Goal: Find specific page/section: Find specific page/section

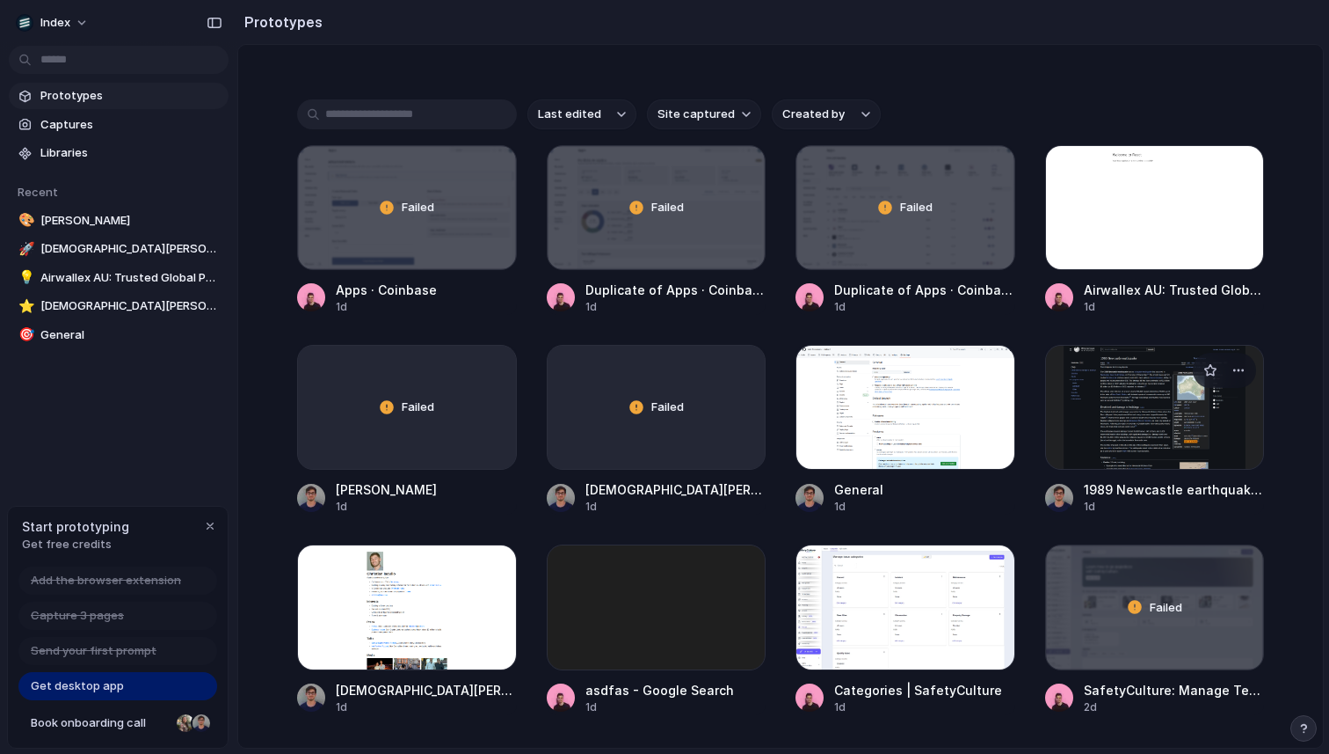
scroll to position [393, 0]
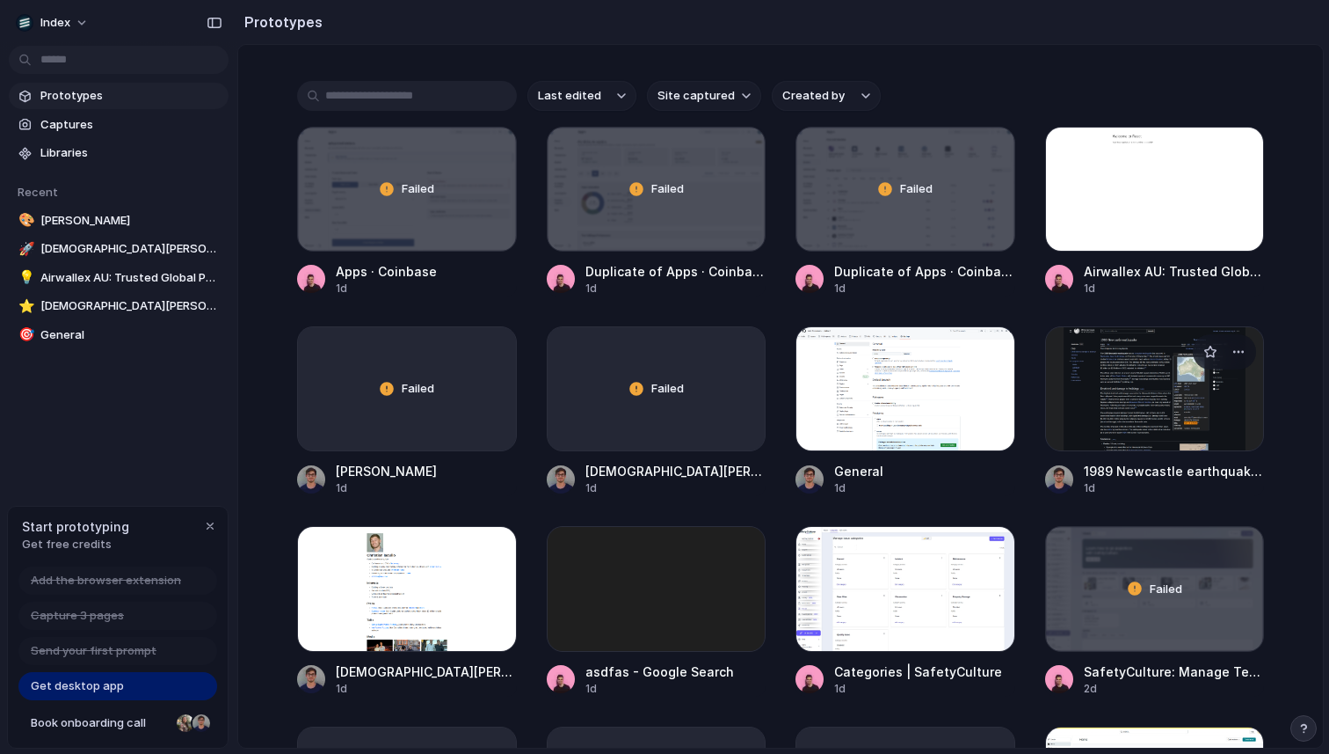
click at [1109, 447] on div at bounding box center [1155, 388] width 220 height 125
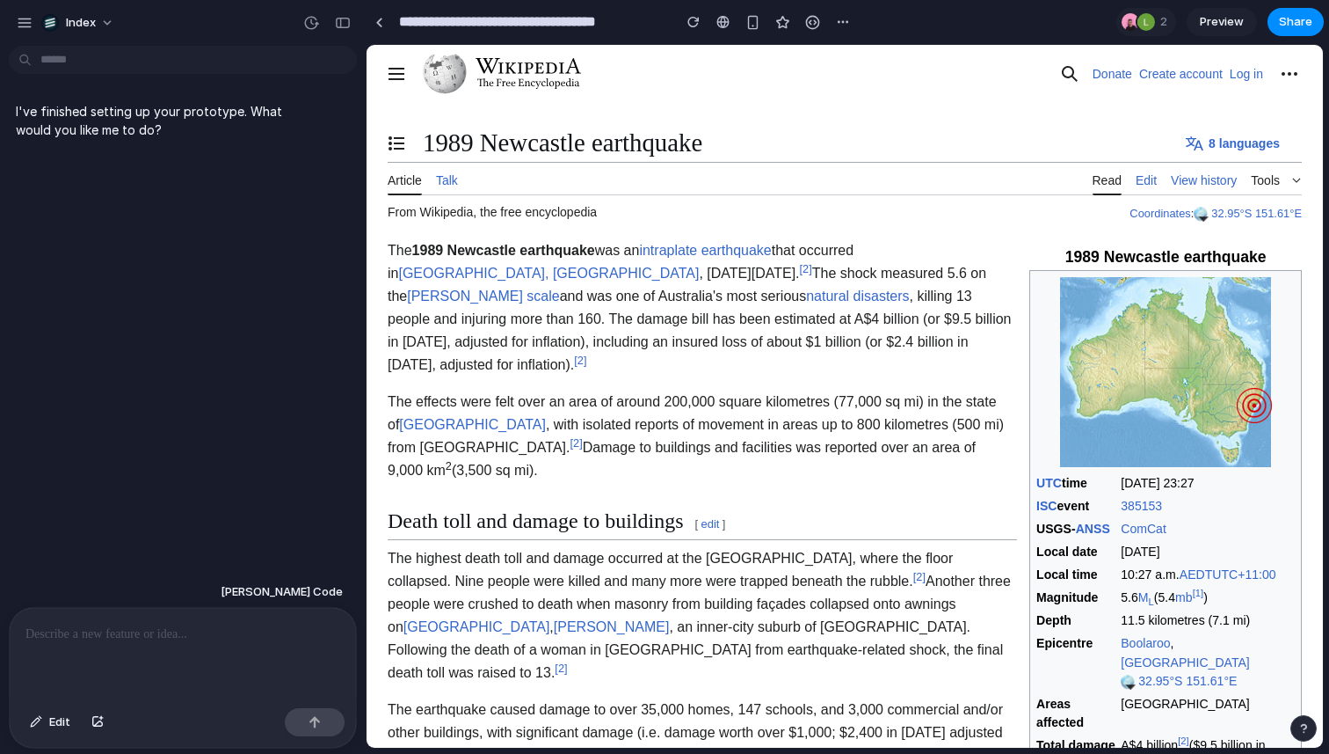
click at [218, 648] on div at bounding box center [183, 654] width 346 height 93
click at [200, 649] on div "**********" at bounding box center [183, 654] width 346 height 93
